Goal: Navigation & Orientation: Understand site structure

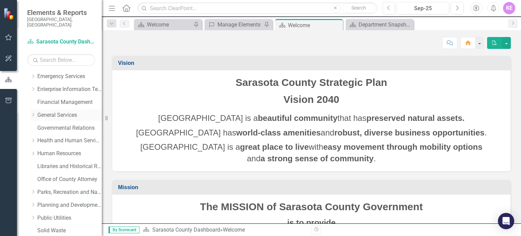
scroll to position [102, 0]
click at [69, 151] on link "Libraries and Historical Resources" at bounding box center [69, 155] width 64 height 8
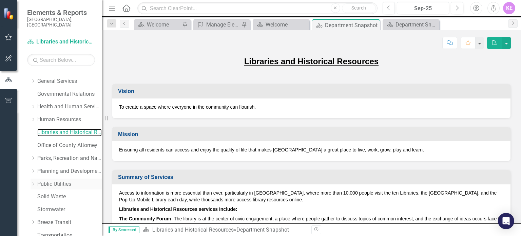
scroll to position [136, 0]
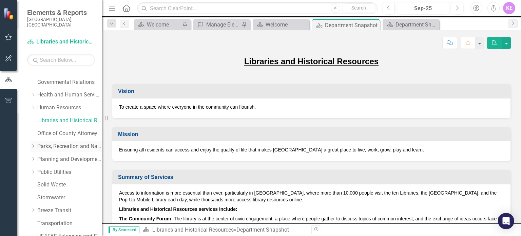
click at [66, 142] on link "Parks, Recreation and Natural Resources" at bounding box center [69, 146] width 64 height 8
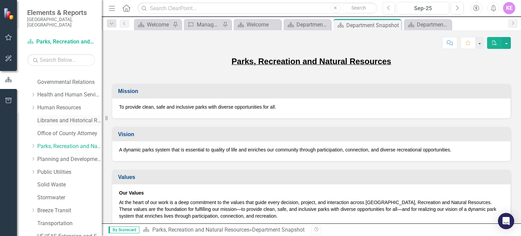
click at [82, 117] on link "Libraries and Historical Resources" at bounding box center [69, 121] width 64 height 8
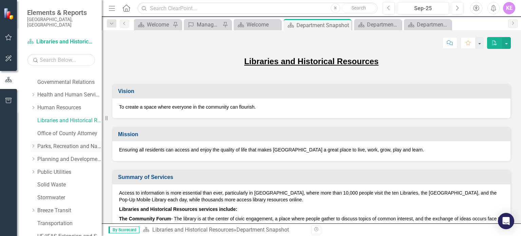
click at [68, 142] on link "Parks, Recreation and Natural Resources" at bounding box center [69, 146] width 64 height 8
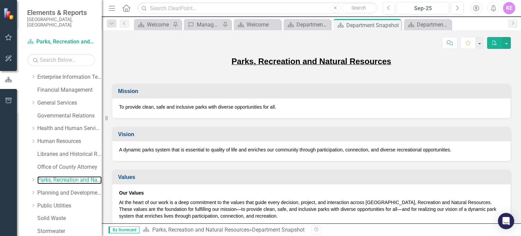
scroll to position [102, 0]
click at [66, 99] on link "General Services" at bounding box center [69, 103] width 64 height 8
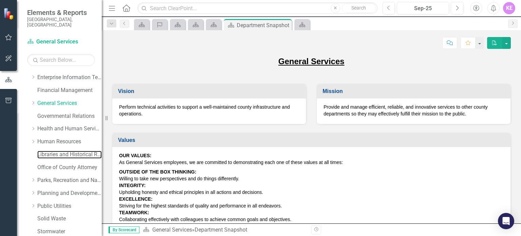
drag, startPoint x: 65, startPoint y: 149, endPoint x: 222, endPoint y: 132, distance: 157.9
click at [65, 151] on link "Libraries and Historical Resources" at bounding box center [69, 155] width 64 height 8
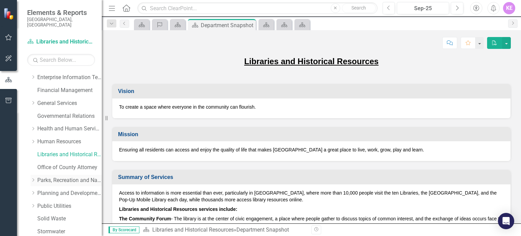
click at [61, 176] on link "Parks, Recreation and Natural Resources" at bounding box center [69, 180] width 64 height 8
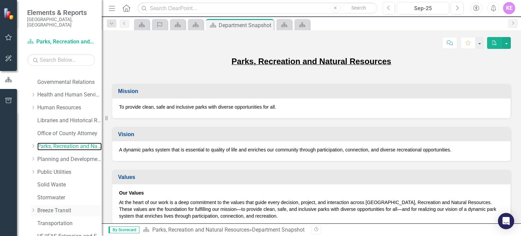
scroll to position [169, 0]
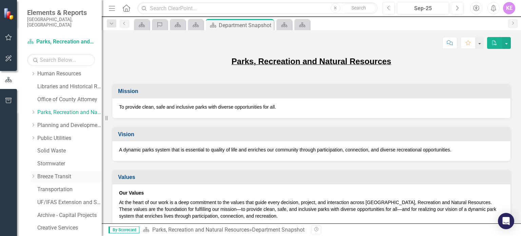
click at [57, 173] on link "Breeze Transit" at bounding box center [69, 177] width 64 height 8
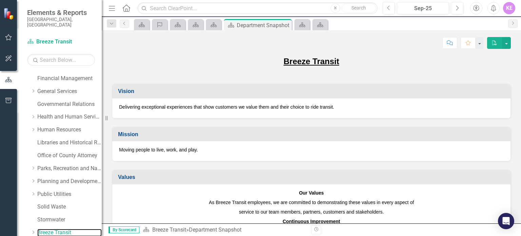
scroll to position [102, 0]
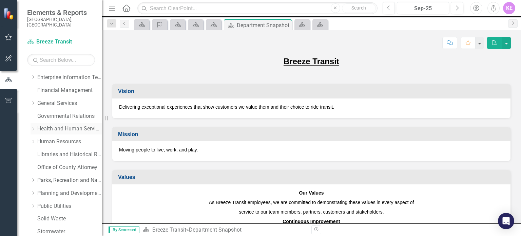
click at [79, 126] on link "Health and Human Services" at bounding box center [69, 129] width 64 height 8
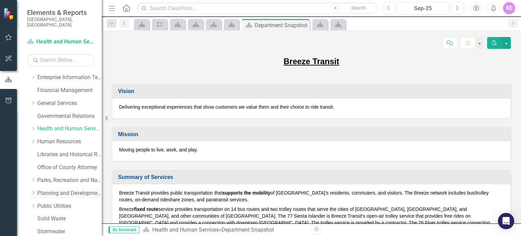
click at [76, 189] on link "Planning and Development Services" at bounding box center [69, 193] width 64 height 8
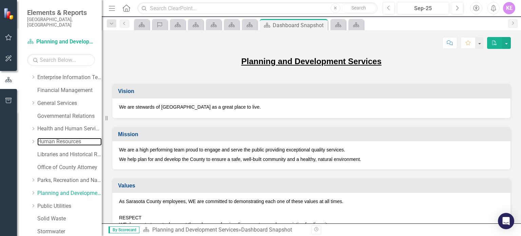
drag, startPoint x: 71, startPoint y: 136, endPoint x: 218, endPoint y: 148, distance: 147.6
click at [71, 138] on link "Human Resources" at bounding box center [69, 142] width 64 height 8
